Goal: Task Accomplishment & Management: Use online tool/utility

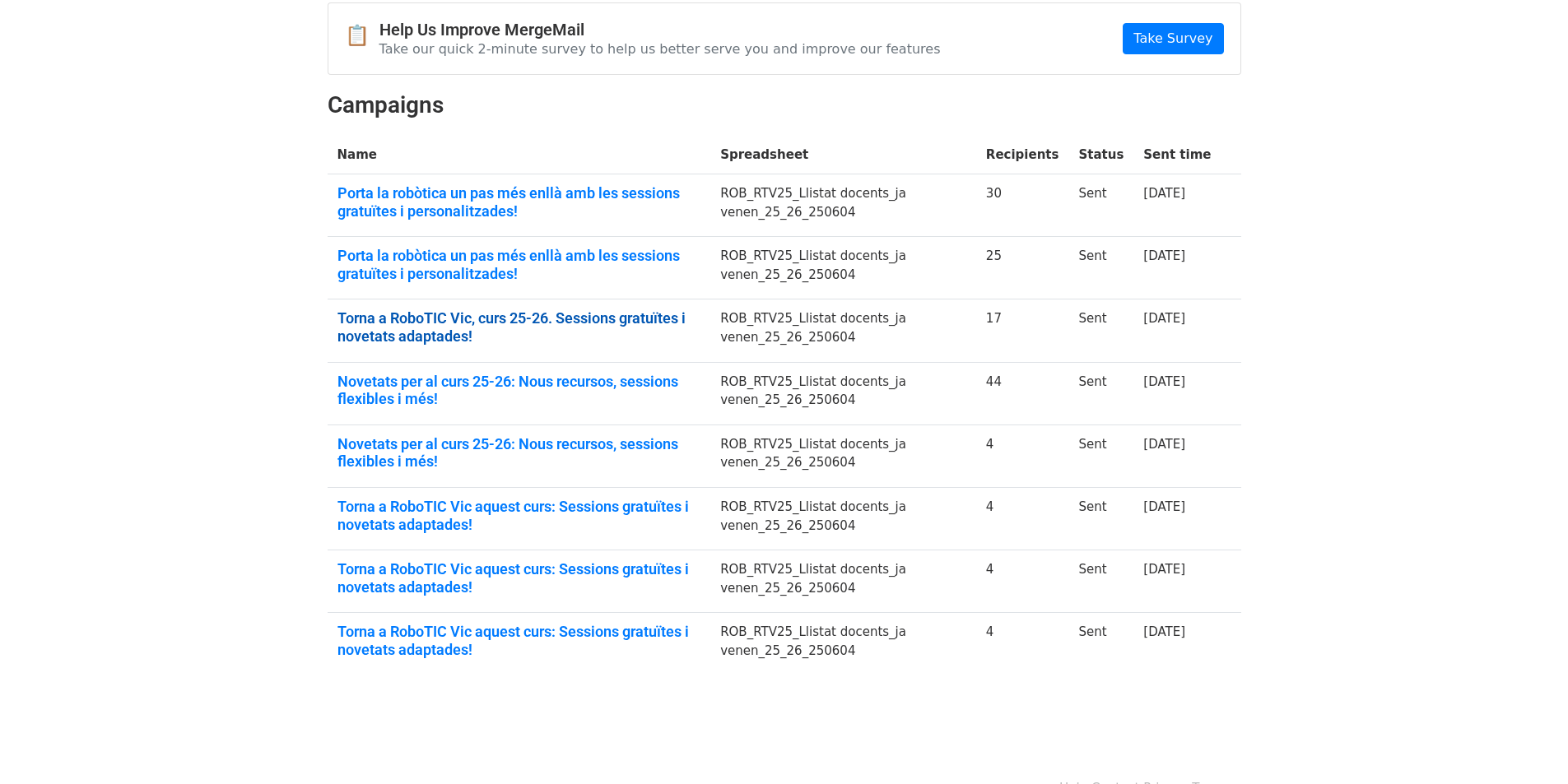
scroll to position [165, 0]
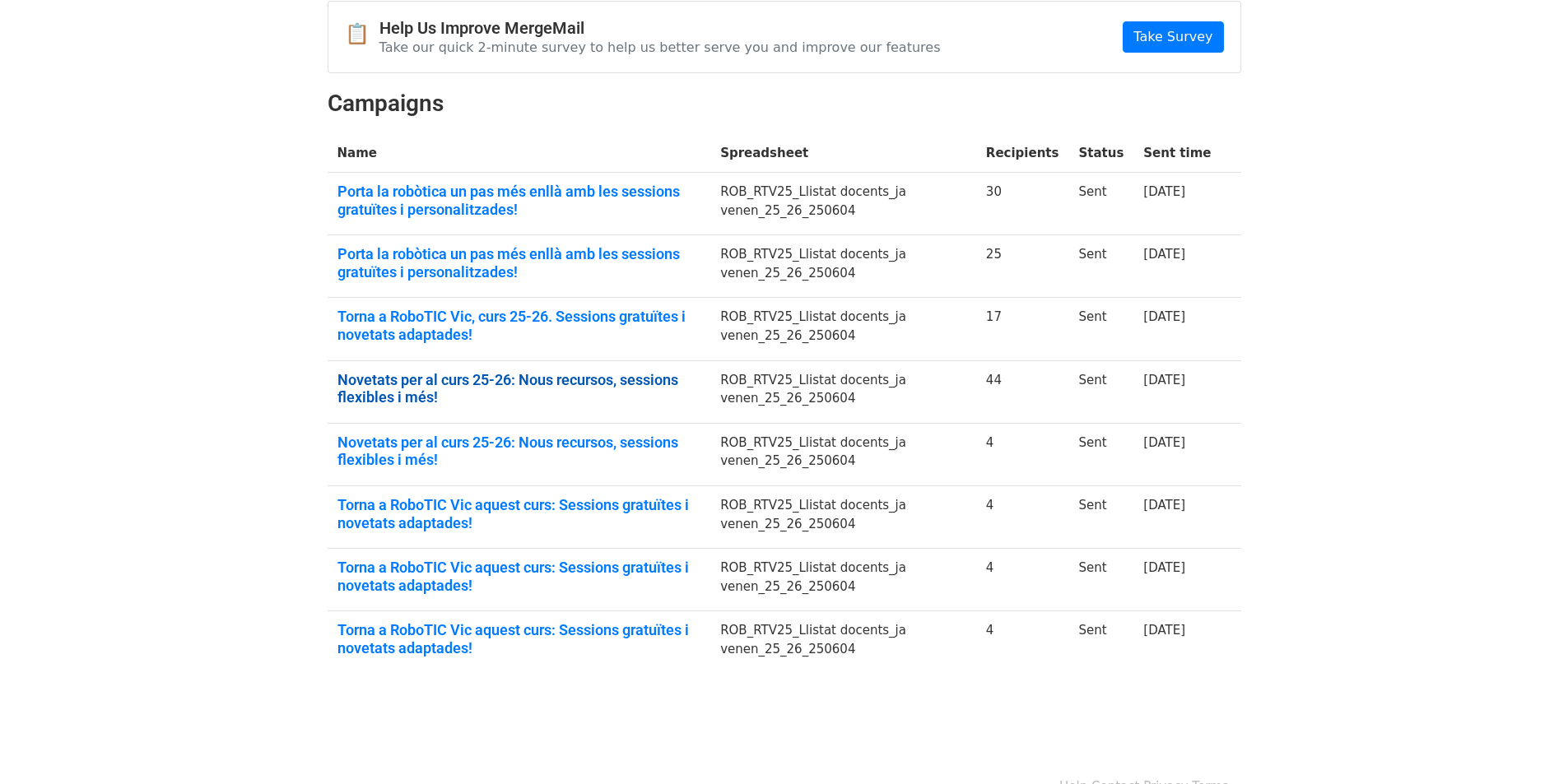
click at [563, 379] on link "Novetats per al curs 25-26: Nous recursos, sessions flexibles i més!" at bounding box center [519, 389] width 363 height 35
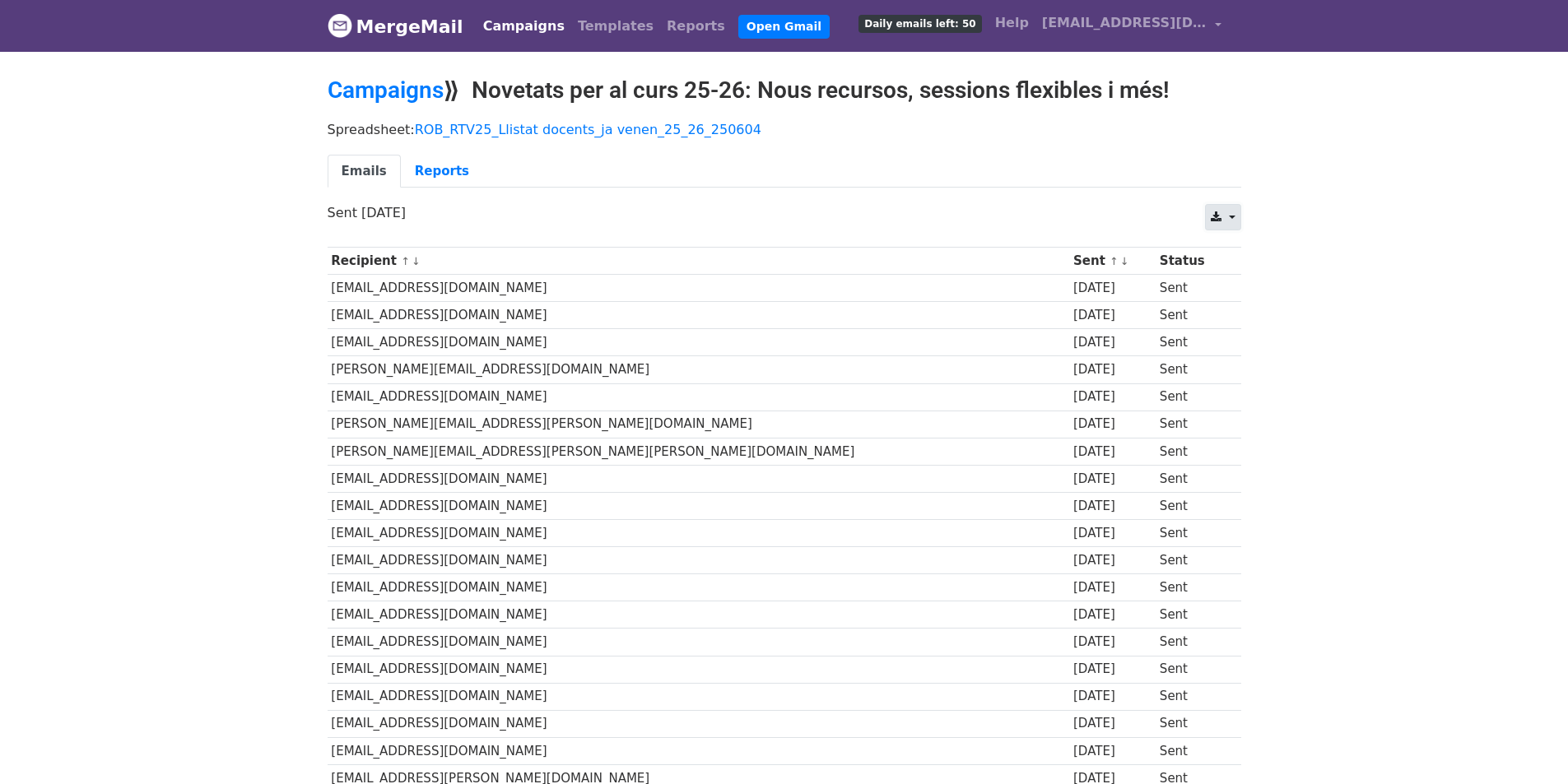
click at [1233, 220] on link at bounding box center [1223, 217] width 36 height 26
click at [433, 171] on link "Reports" at bounding box center [441, 172] width 82 height 34
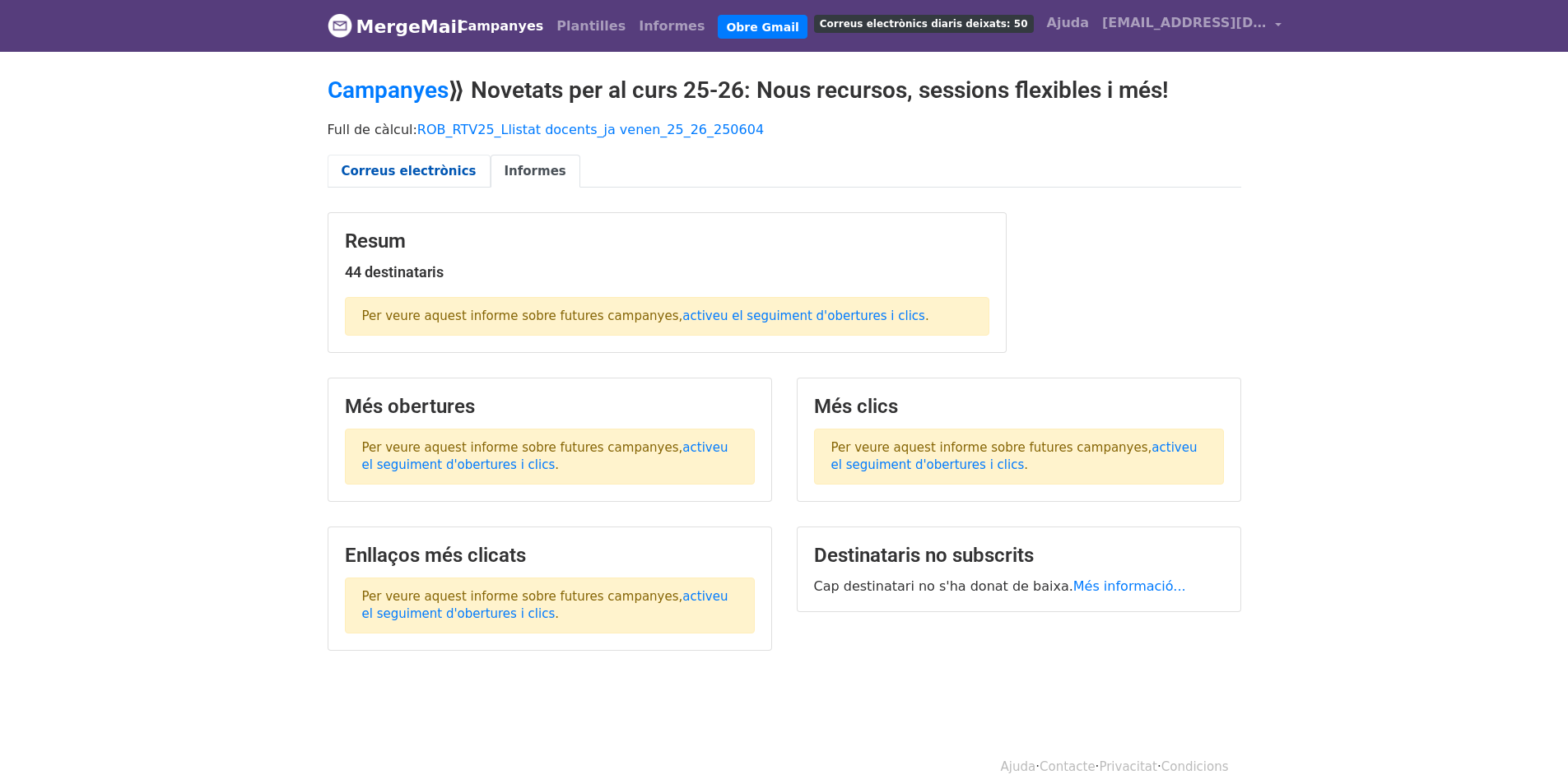
click at [424, 165] on font "Correus electrònics" at bounding box center [409, 172] width 135 height 15
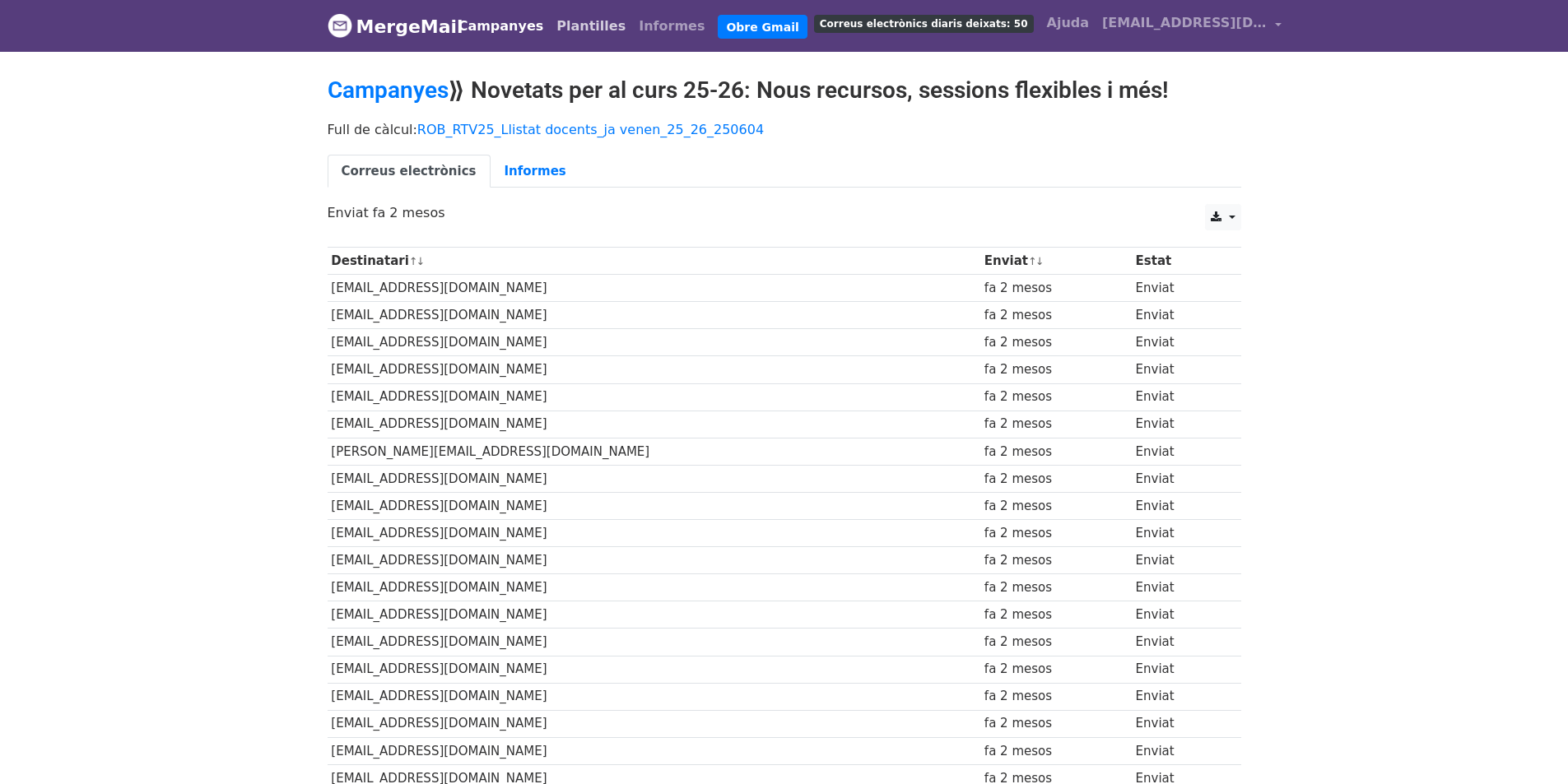
click at [580, 24] on font "Plantilles" at bounding box center [591, 25] width 69 height 16
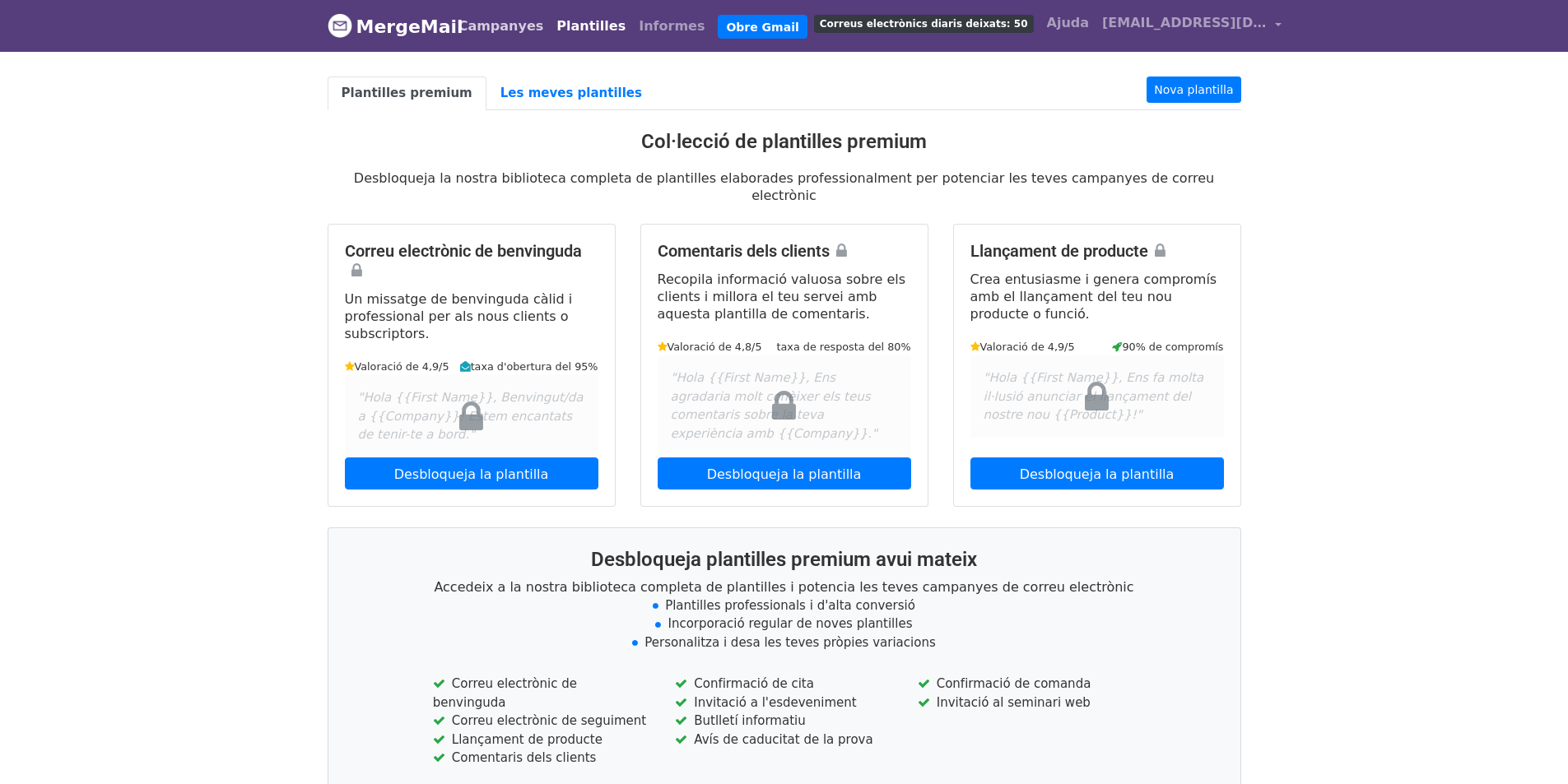
click at [518, 30] on font "Campanyes" at bounding box center [500, 25] width 85 height 16
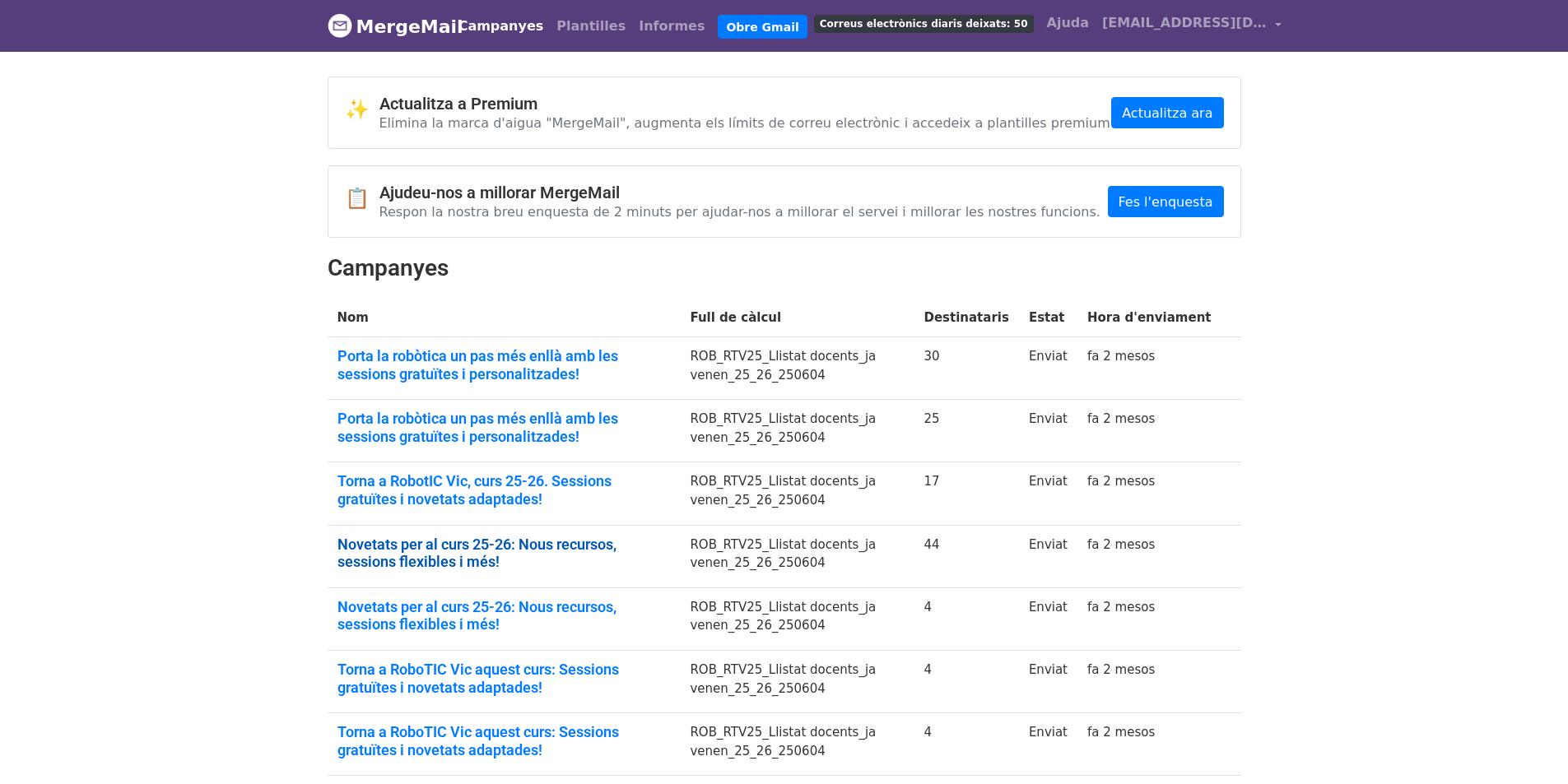
click at [443, 543] on font "Novetats per al curs 25-26: Nous recursos, sessions flexibles i més!" at bounding box center [477, 553] width 279 height 35
